Goal: Register for event/course

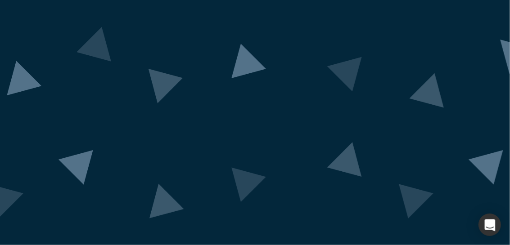
scroll to position [124, 0]
